Goal: Information Seeking & Learning: Learn about a topic

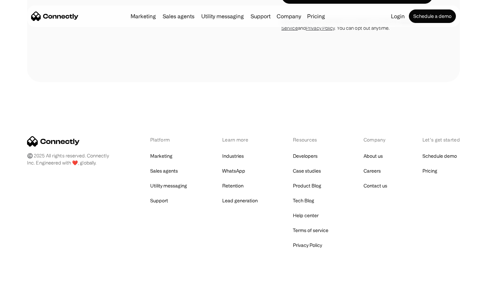
scroll to position [1143, 0]
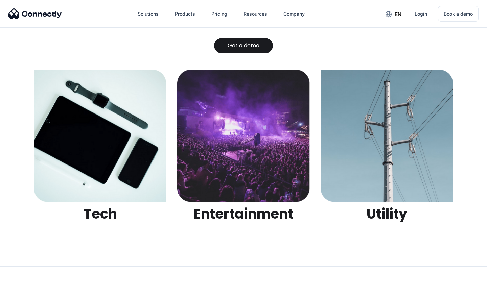
scroll to position [2132, 0]
